Goal: Feedback & Contribution: Leave review/rating

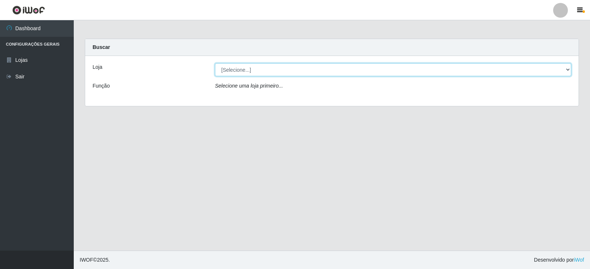
click at [567, 70] on select "[Selecione...] Queiroz Atacadão - Catolé do Rocha" at bounding box center [393, 69] width 356 height 13
select select "500"
click at [215, 63] on select "[Selecione...] Queiroz Atacadão - Catolé do Rocha" at bounding box center [393, 69] width 356 height 13
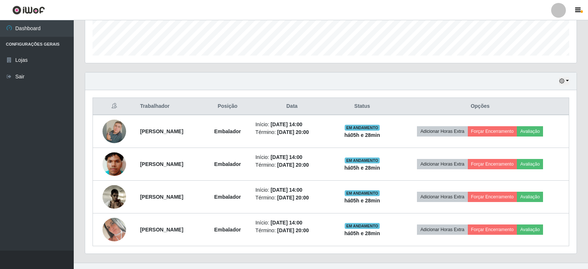
scroll to position [220, 0]
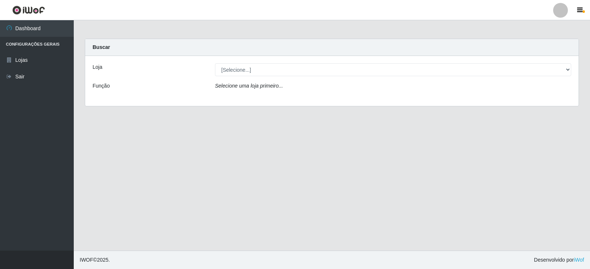
click at [245, 90] on div "Selecione uma loja primeiro..." at bounding box center [392, 87] width 367 height 11
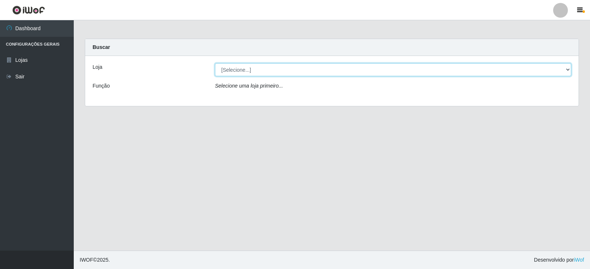
click at [247, 70] on select "[Selecione...] Queiroz Atacadão - Catolé do Rocha" at bounding box center [393, 69] width 356 height 13
select select "500"
click at [215, 63] on select "[Selecione...] Queiroz Atacadão - Catolé do Rocha" at bounding box center [393, 69] width 356 height 13
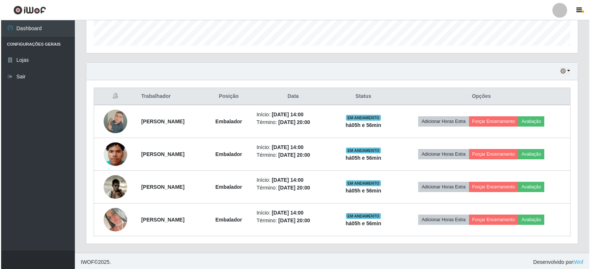
scroll to position [220, 0]
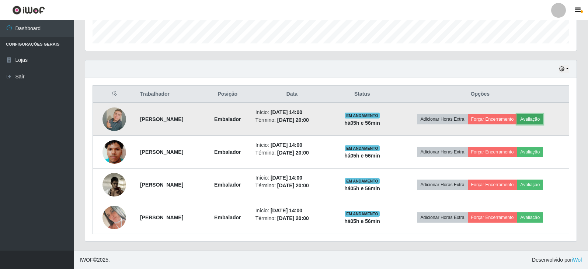
click at [543, 120] on button "Avaliação" at bounding box center [530, 119] width 26 height 10
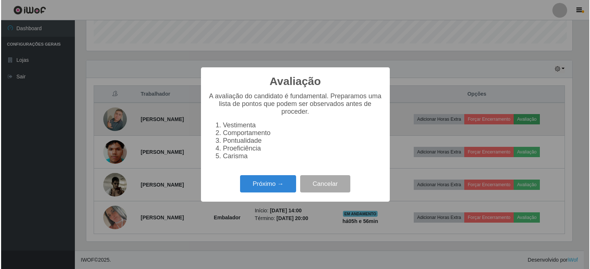
scroll to position [153, 488]
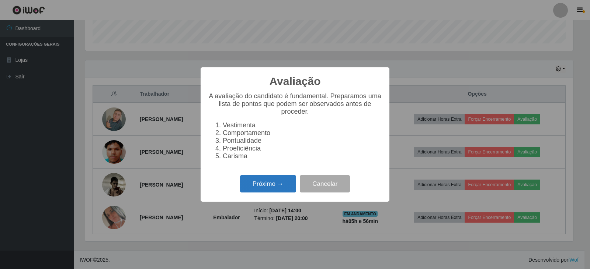
click at [272, 189] on button "Próximo →" at bounding box center [268, 183] width 56 height 17
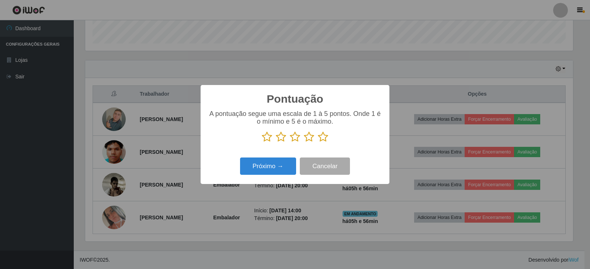
click at [323, 140] on icon at bounding box center [323, 137] width 10 height 11
click at [318, 143] on input "radio" at bounding box center [318, 143] width 0 height 0
click at [271, 171] on button "Próximo →" at bounding box center [268, 166] width 56 height 17
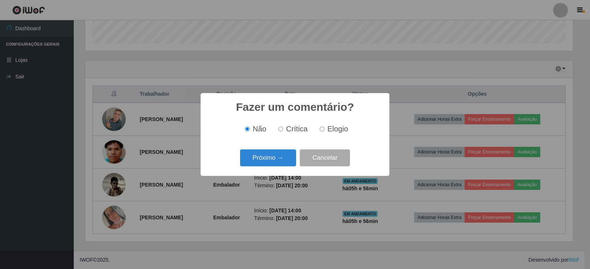
click at [323, 129] on input "Elogio" at bounding box center [322, 129] width 5 height 5
radio input "true"
click at [277, 165] on button "Próximo →" at bounding box center [268, 158] width 56 height 17
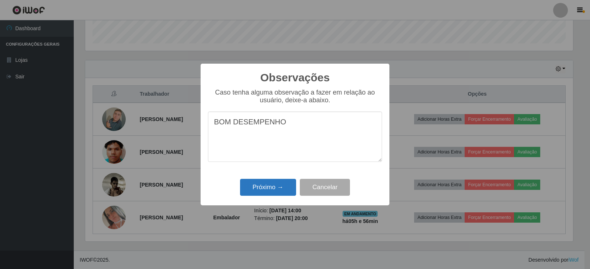
type textarea "BOM DESEMPENHO"
click at [260, 187] on button "Próximo →" at bounding box center [268, 187] width 56 height 17
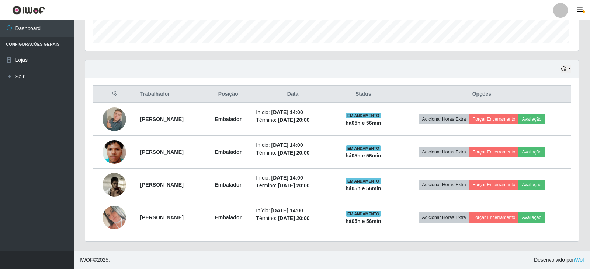
scroll to position [153, 491]
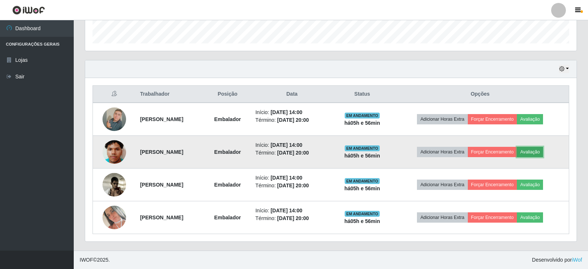
click at [543, 153] on button "Avaliação" at bounding box center [530, 152] width 26 height 10
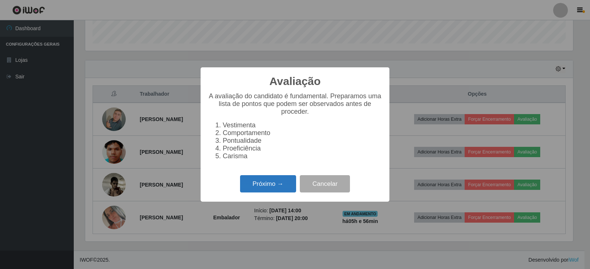
click at [251, 187] on button "Próximo →" at bounding box center [268, 183] width 56 height 17
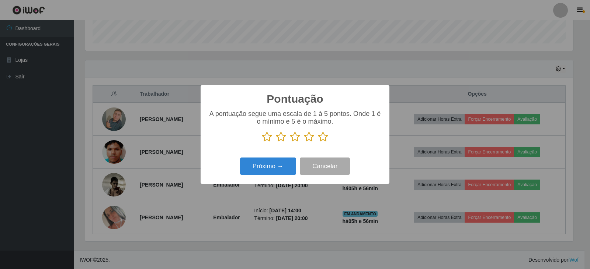
click at [297, 139] on icon at bounding box center [295, 137] width 10 height 11
click at [290, 143] on input "radio" at bounding box center [290, 143] width 0 height 0
click at [280, 169] on button "Próximo →" at bounding box center [268, 166] width 56 height 17
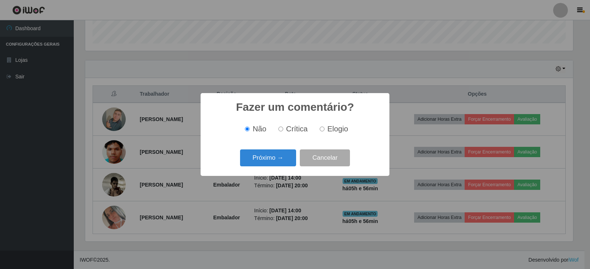
click at [282, 130] on input "Crítica" at bounding box center [280, 129] width 5 height 5
radio input "true"
click at [278, 156] on button "Próximo →" at bounding box center [268, 158] width 56 height 17
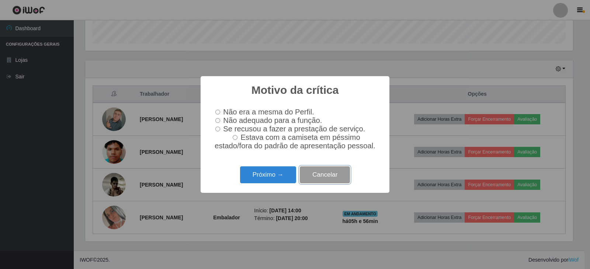
click at [317, 178] on button "Cancelar" at bounding box center [325, 175] width 50 height 17
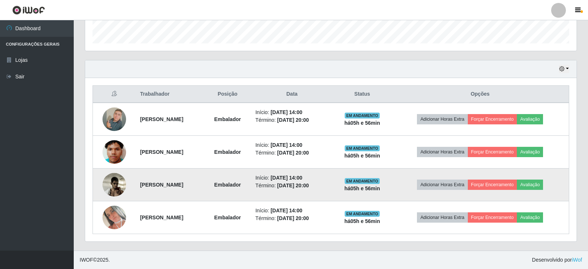
scroll to position [153, 491]
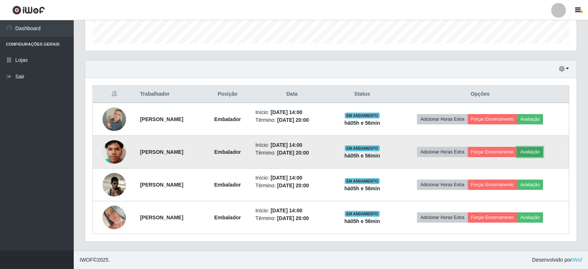
click at [537, 154] on button "Avaliação" at bounding box center [530, 152] width 26 height 10
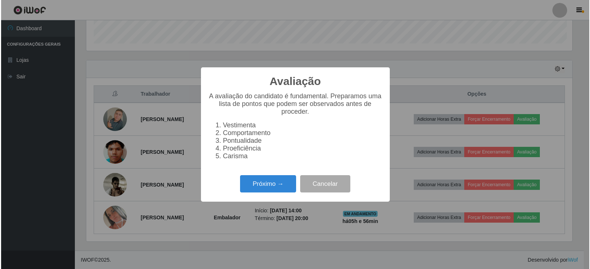
scroll to position [153, 488]
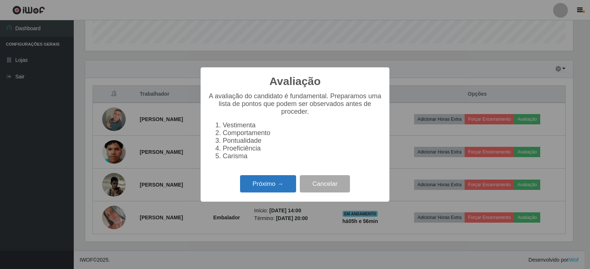
click at [282, 190] on button "Próximo →" at bounding box center [268, 183] width 56 height 17
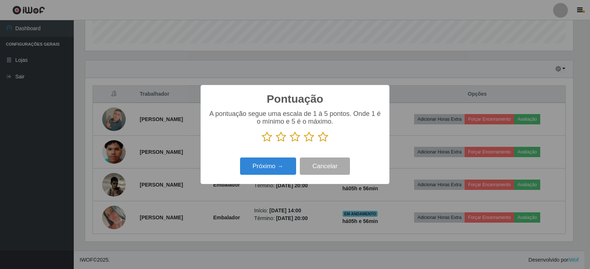
click at [311, 139] on icon at bounding box center [309, 137] width 10 height 11
click at [304, 143] on input "radio" at bounding box center [304, 143] width 0 height 0
click at [296, 137] on icon at bounding box center [295, 137] width 10 height 11
click at [290, 143] on input "radio" at bounding box center [290, 143] width 0 height 0
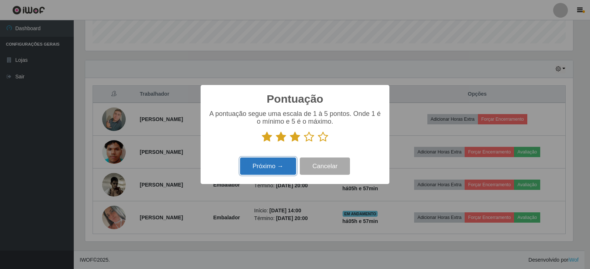
click at [281, 163] on button "Próximo →" at bounding box center [268, 166] width 56 height 17
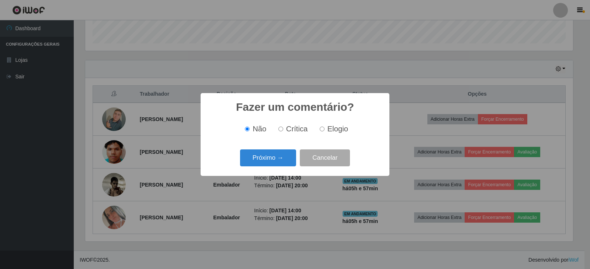
click at [322, 129] on input "Elogio" at bounding box center [322, 129] width 5 height 5
radio input "true"
click at [268, 158] on button "Próximo →" at bounding box center [268, 158] width 56 height 17
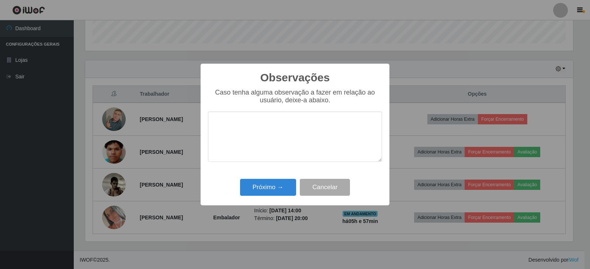
click at [239, 134] on textarea at bounding box center [295, 137] width 174 height 50
click at [275, 125] on textarea "CONVERSA DEMAI COM AS OPERA" at bounding box center [295, 137] width 174 height 50
click at [339, 124] on textarea "CONVERSA DEMAIS COM AS OPERA" at bounding box center [295, 137] width 174 height 50
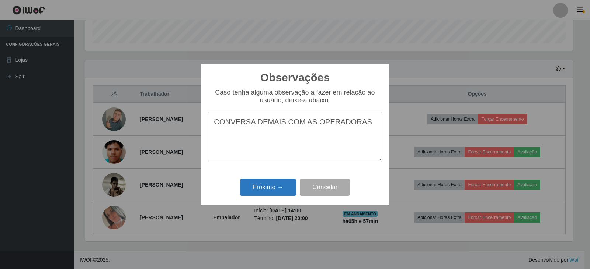
type textarea "CONVERSA DEMAIS COM AS OPERADORAS"
click at [272, 189] on button "Próximo →" at bounding box center [268, 187] width 56 height 17
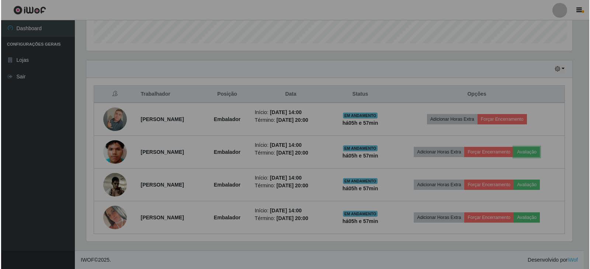
scroll to position [153, 491]
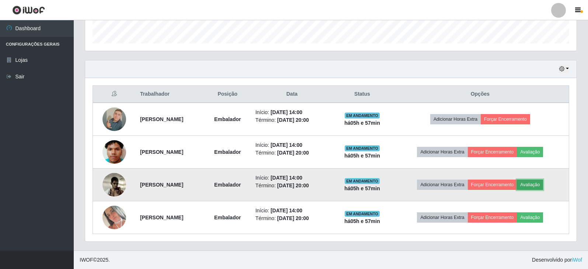
click at [537, 184] on button "Avaliação" at bounding box center [530, 185] width 26 height 10
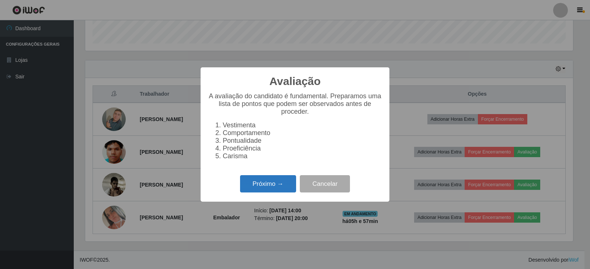
click at [255, 189] on button "Próximo →" at bounding box center [268, 183] width 56 height 17
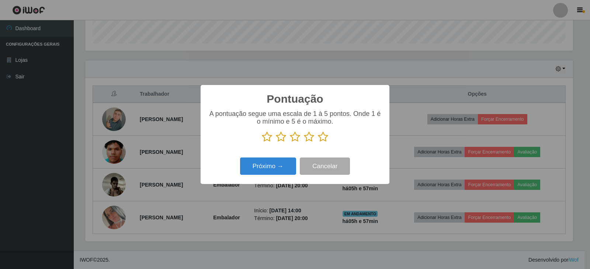
click at [296, 140] on icon at bounding box center [295, 137] width 10 height 11
click at [290, 143] on input "radio" at bounding box center [290, 143] width 0 height 0
click at [276, 170] on button "Próximo →" at bounding box center [268, 166] width 56 height 17
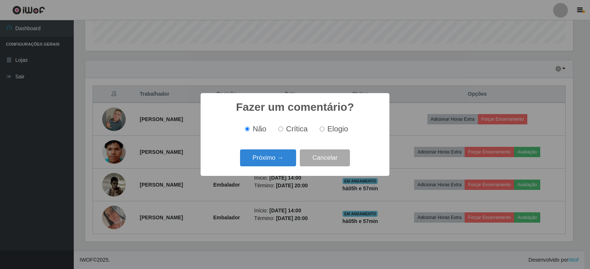
click at [320, 132] on input "Elogio" at bounding box center [322, 129] width 5 height 5
radio input "true"
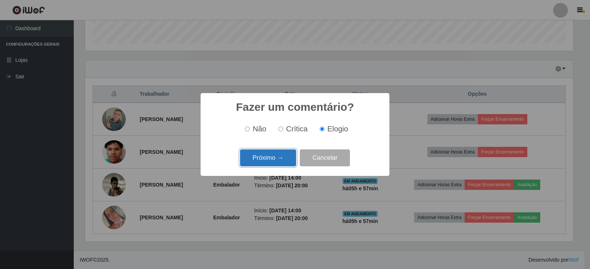
click at [272, 155] on button "Próximo →" at bounding box center [268, 158] width 56 height 17
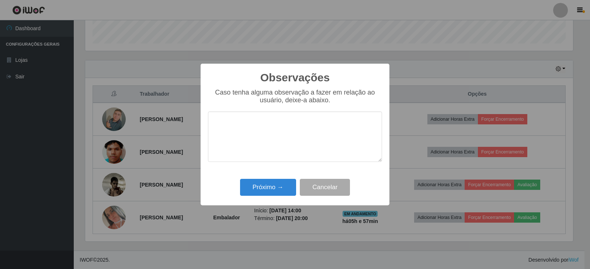
click at [222, 126] on textarea at bounding box center [295, 137] width 174 height 50
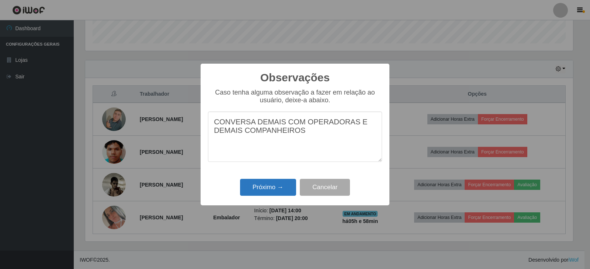
type textarea "CONVERSA DEMAIS COM OPERADORAS E DEMAIS COMPANHEIROS"
click at [269, 190] on button "Próximo →" at bounding box center [268, 187] width 56 height 17
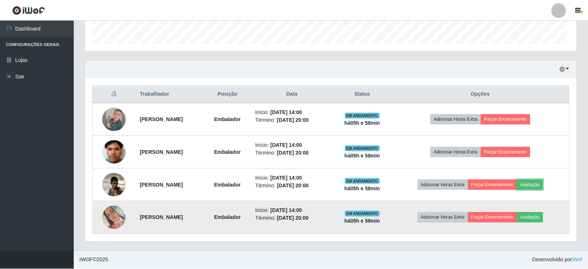
scroll to position [153, 491]
click at [543, 218] on button "Avaliação" at bounding box center [530, 218] width 26 height 10
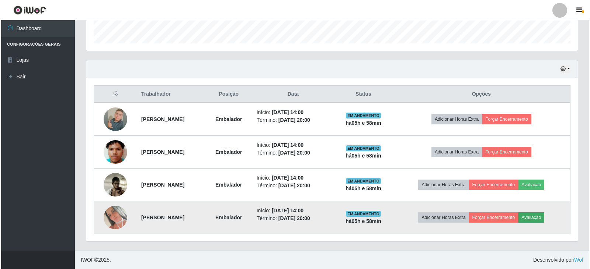
scroll to position [153, 488]
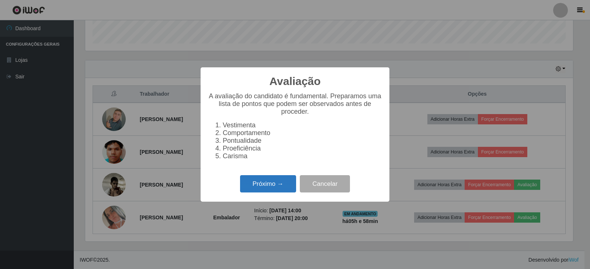
click at [283, 187] on button "Próximo →" at bounding box center [268, 183] width 56 height 17
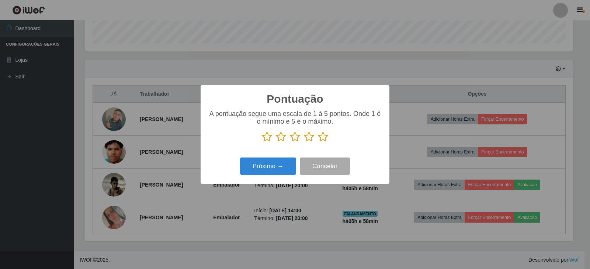
scroll to position [368425, 368090]
click at [326, 138] on icon at bounding box center [323, 137] width 10 height 11
click at [318, 143] on input "radio" at bounding box center [318, 143] width 0 height 0
click at [287, 167] on button "Próximo →" at bounding box center [268, 166] width 56 height 17
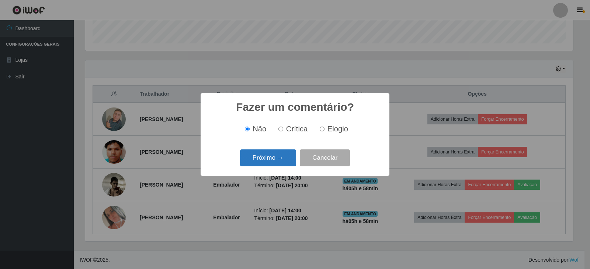
click at [259, 161] on button "Próximo →" at bounding box center [268, 158] width 56 height 17
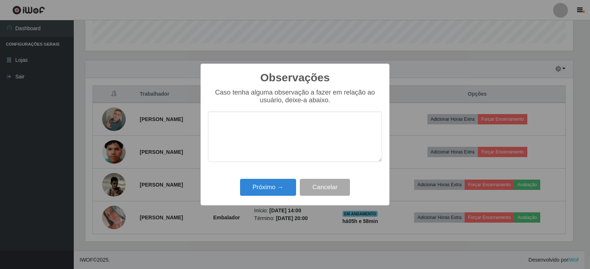
click at [250, 119] on textarea at bounding box center [295, 137] width 174 height 50
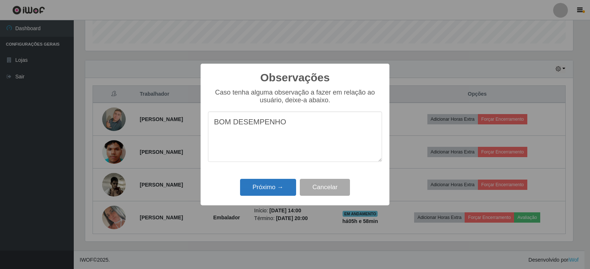
type textarea "BOM DESEMPENHO"
click at [261, 187] on button "Próximo →" at bounding box center [268, 187] width 56 height 17
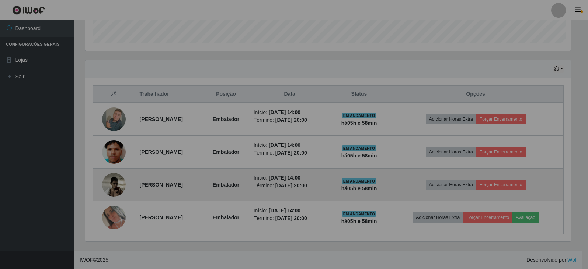
scroll to position [153, 491]
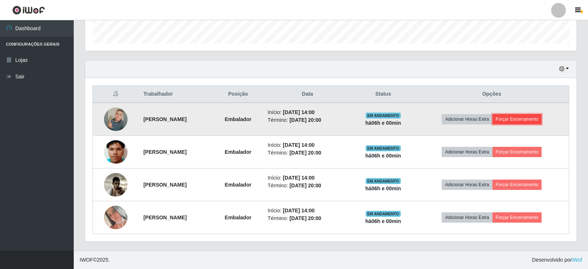
click at [534, 118] on button "Forçar Encerramento" at bounding box center [516, 119] width 49 height 10
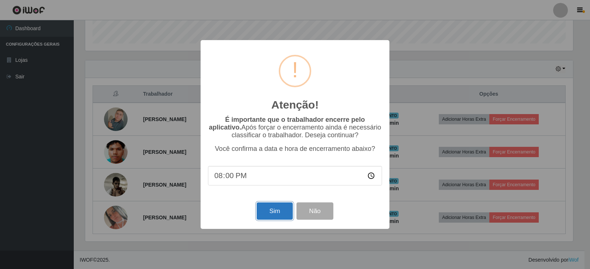
click at [282, 213] on button "Sim" at bounding box center [275, 211] width 36 height 17
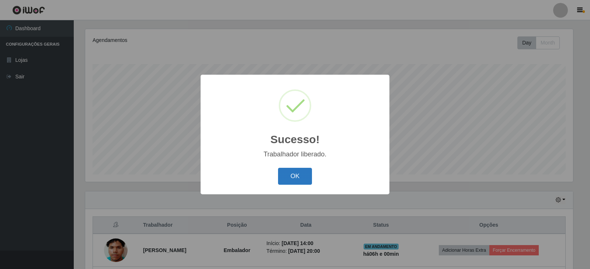
click at [286, 181] on button "OK" at bounding box center [295, 176] width 34 height 17
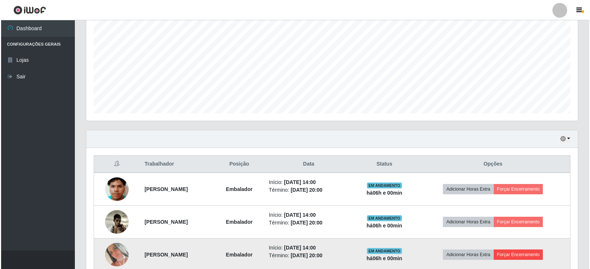
scroll to position [187, 0]
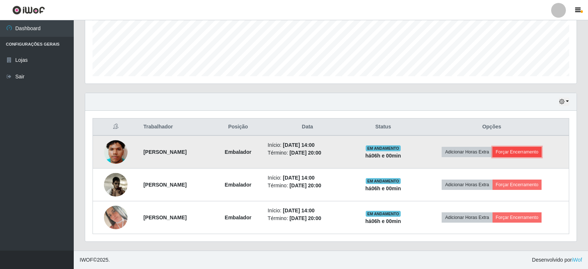
click at [533, 151] on button "Forçar Encerramento" at bounding box center [516, 152] width 49 height 10
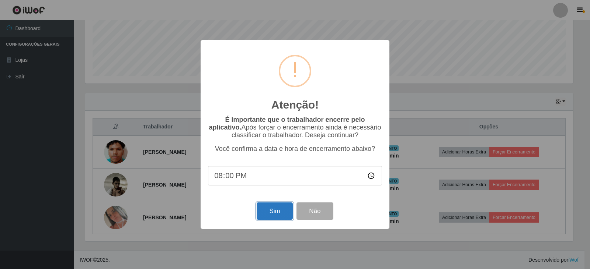
click at [271, 213] on button "Sim" at bounding box center [275, 211] width 36 height 17
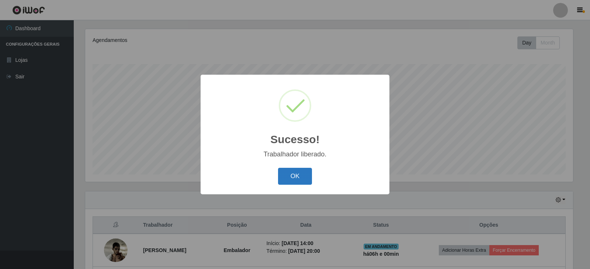
click at [280, 177] on button "OK" at bounding box center [295, 176] width 34 height 17
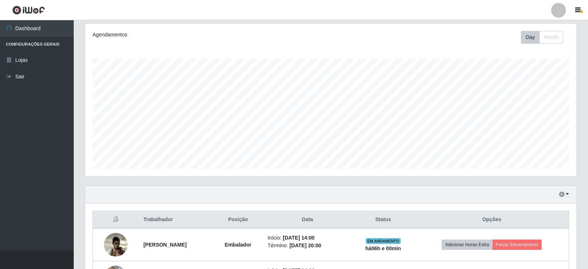
scroll to position [154, 0]
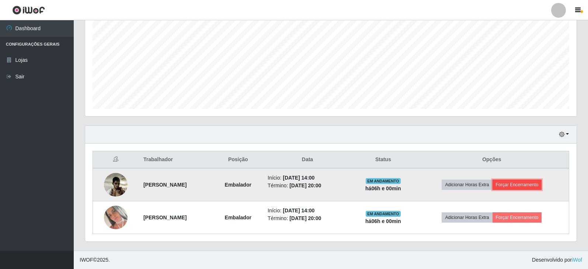
click at [535, 182] on button "Forçar Encerramento" at bounding box center [516, 185] width 49 height 10
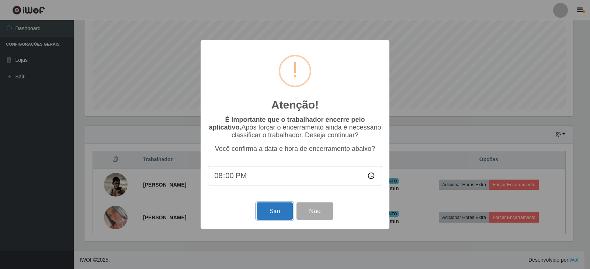
click at [265, 210] on button "Sim" at bounding box center [275, 211] width 36 height 17
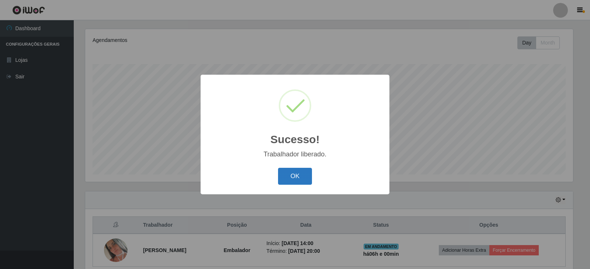
click at [304, 174] on button "OK" at bounding box center [295, 176] width 34 height 17
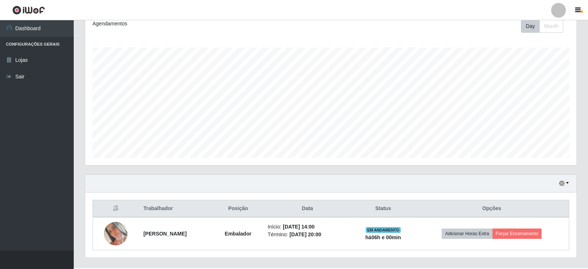
scroll to position [0, 0]
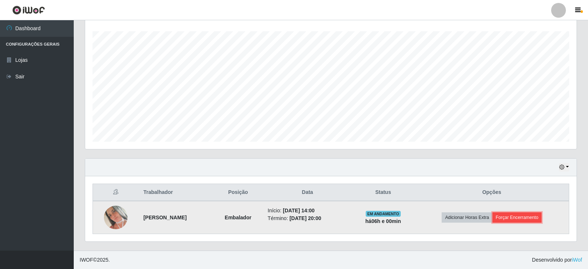
click at [521, 217] on button "Forçar Encerramento" at bounding box center [516, 218] width 49 height 10
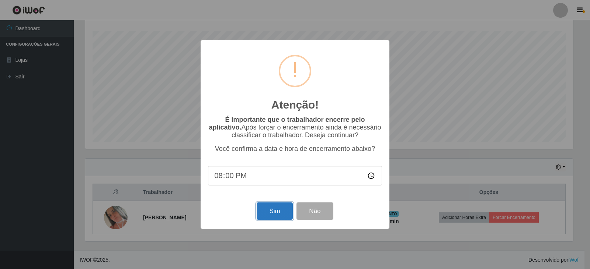
click at [282, 213] on button "Sim" at bounding box center [275, 211] width 36 height 17
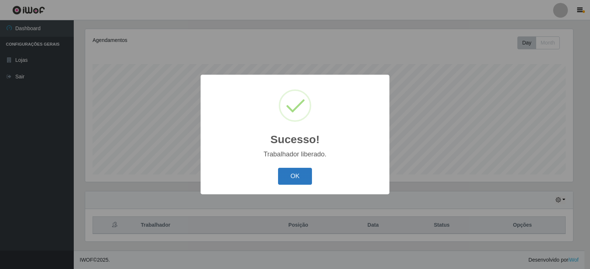
click at [287, 179] on button "OK" at bounding box center [295, 176] width 34 height 17
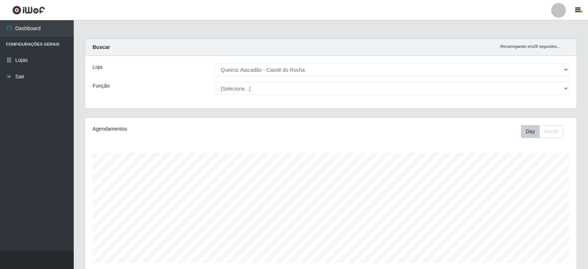
select select "500"
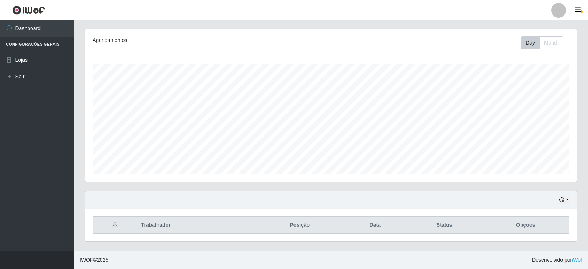
scroll to position [153, 491]
